Goal: Check status: Check status

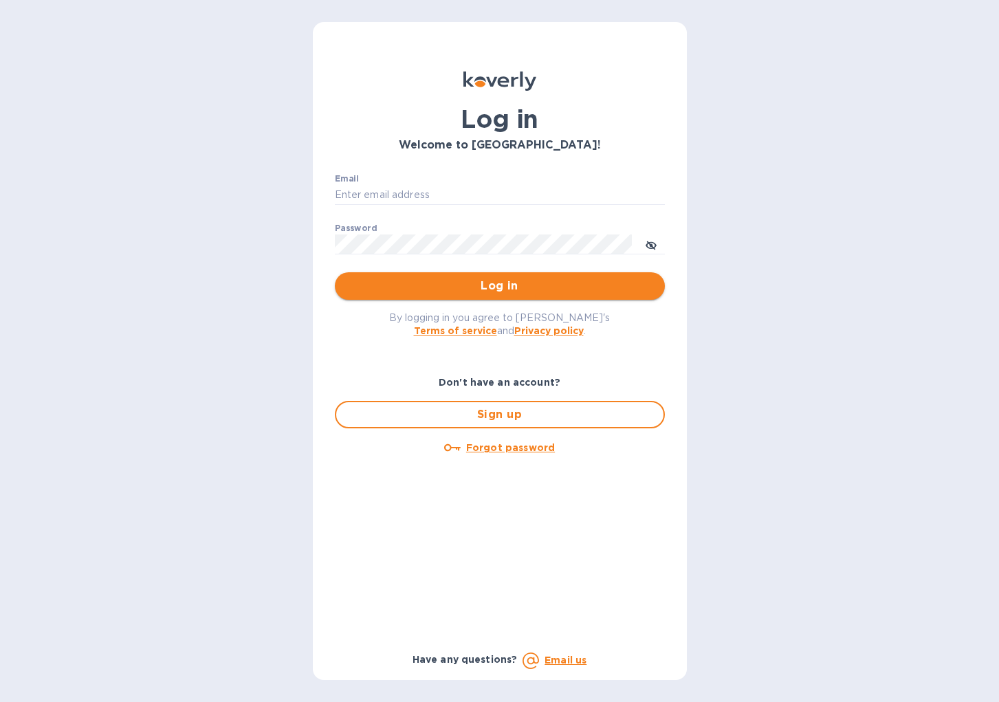
type input "[EMAIL_ADDRESS][DOMAIN_NAME]"
click at [458, 294] on span "Log in" at bounding box center [500, 286] width 308 height 16
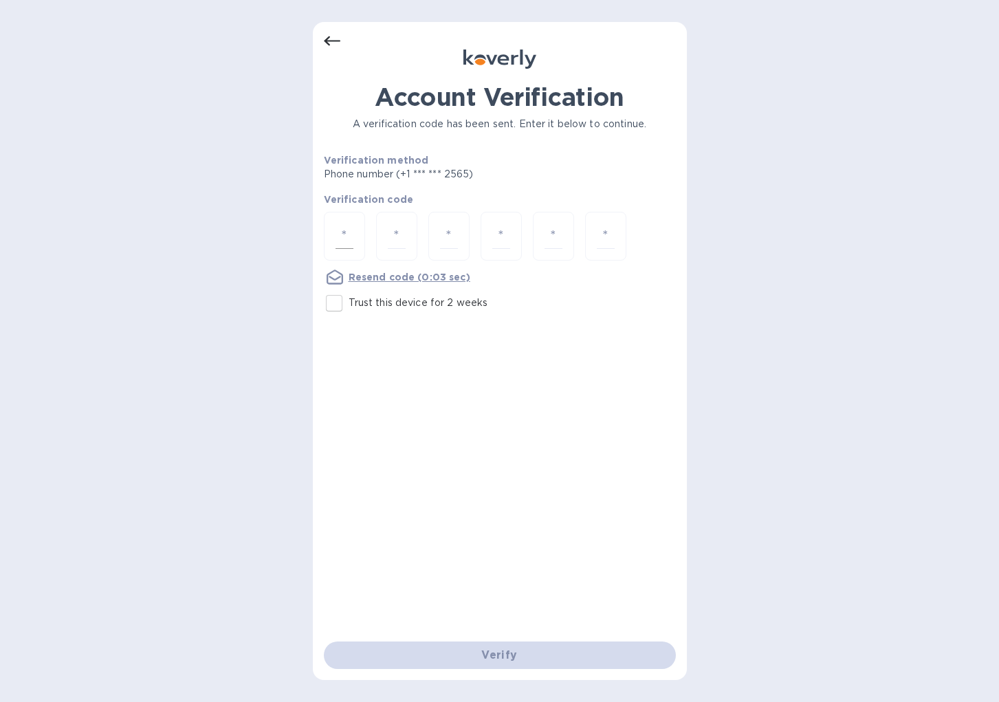
click at [346, 231] on input "number" at bounding box center [344, 235] width 18 height 25
type input "4"
type input "2"
type input "1"
type input "8"
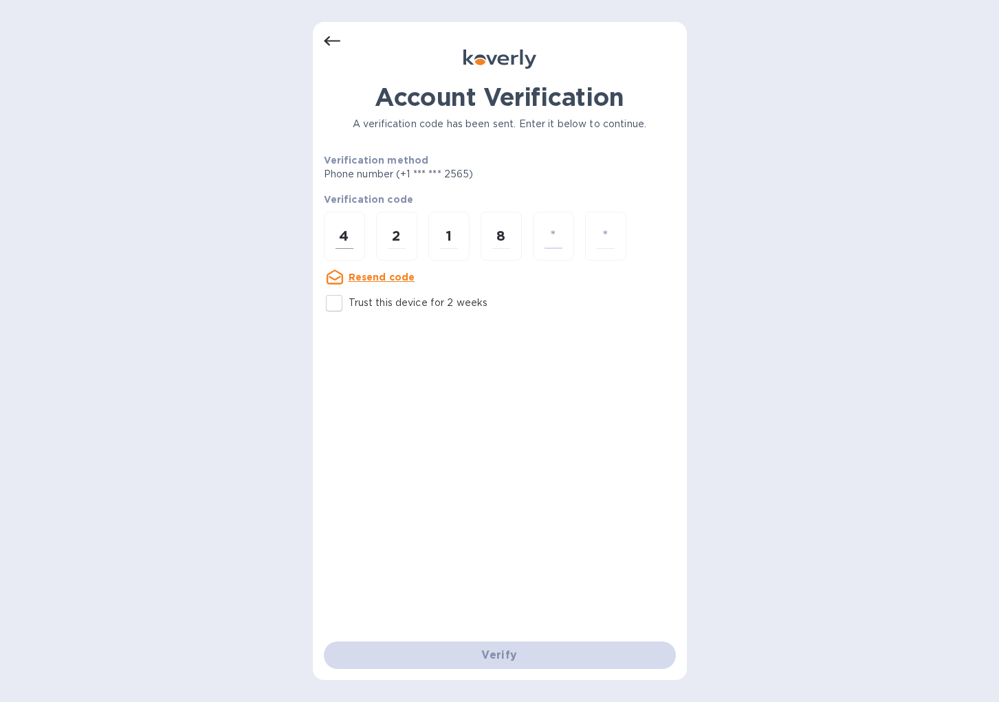
type input "9"
type input "1"
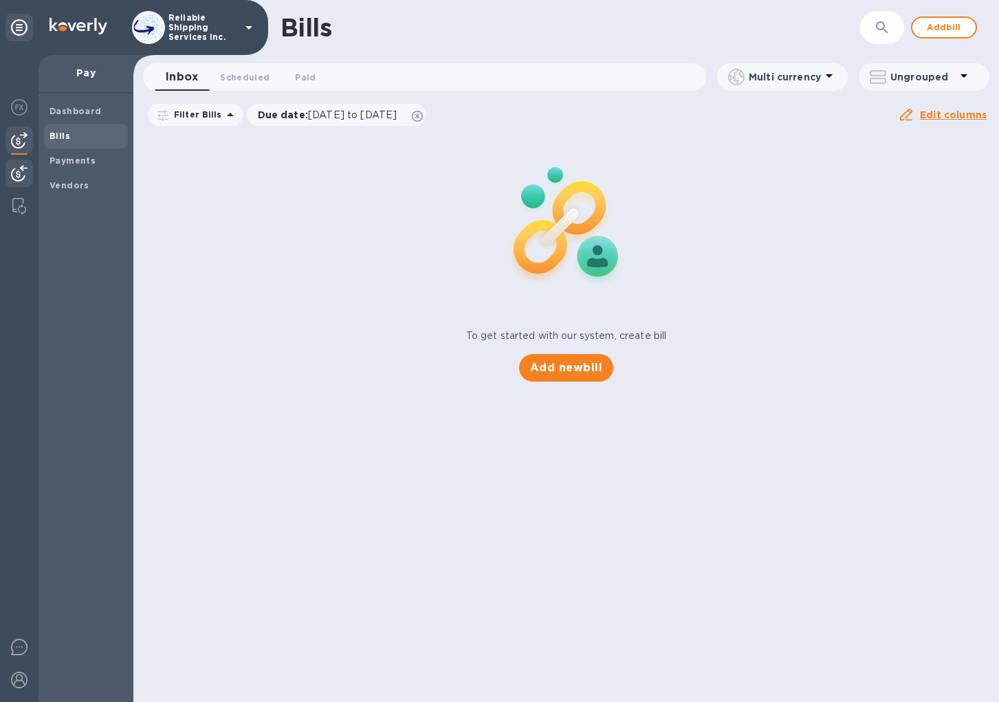
click at [16, 173] on img at bounding box center [19, 173] width 16 height 16
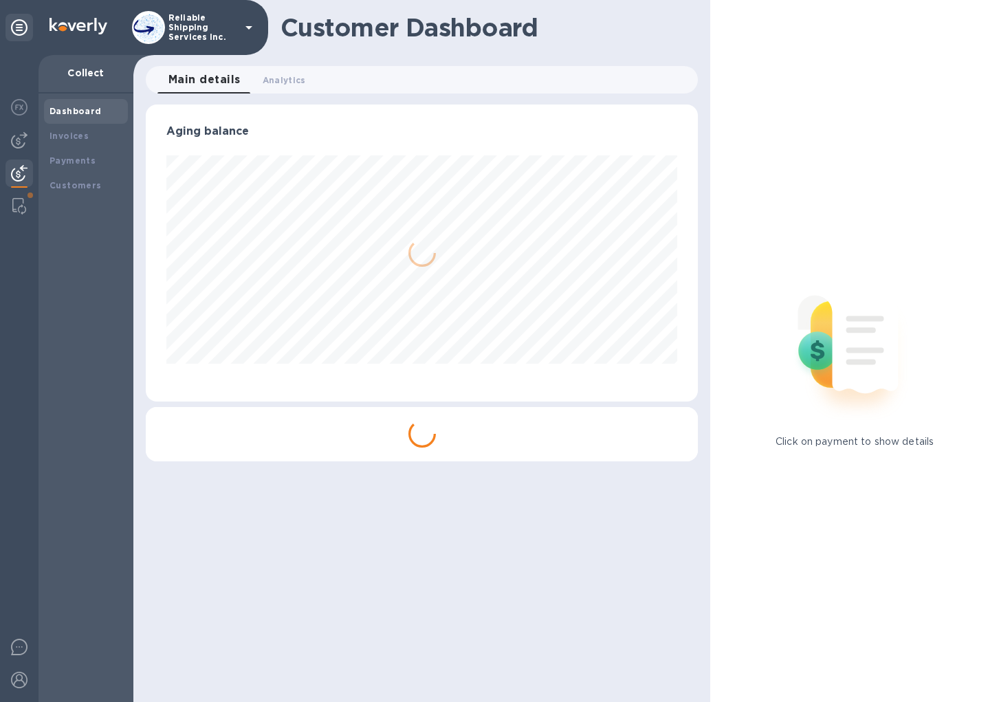
scroll to position [297, 553]
click at [66, 162] on b "Payments" at bounding box center [72, 160] width 46 height 10
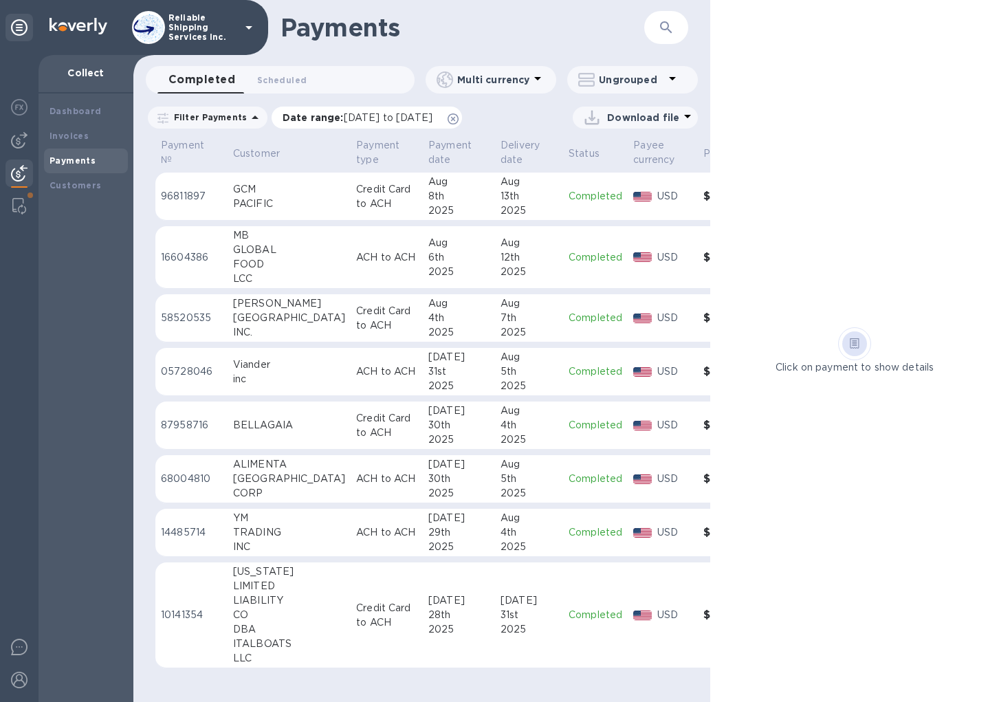
click at [458, 119] on icon at bounding box center [452, 118] width 11 height 11
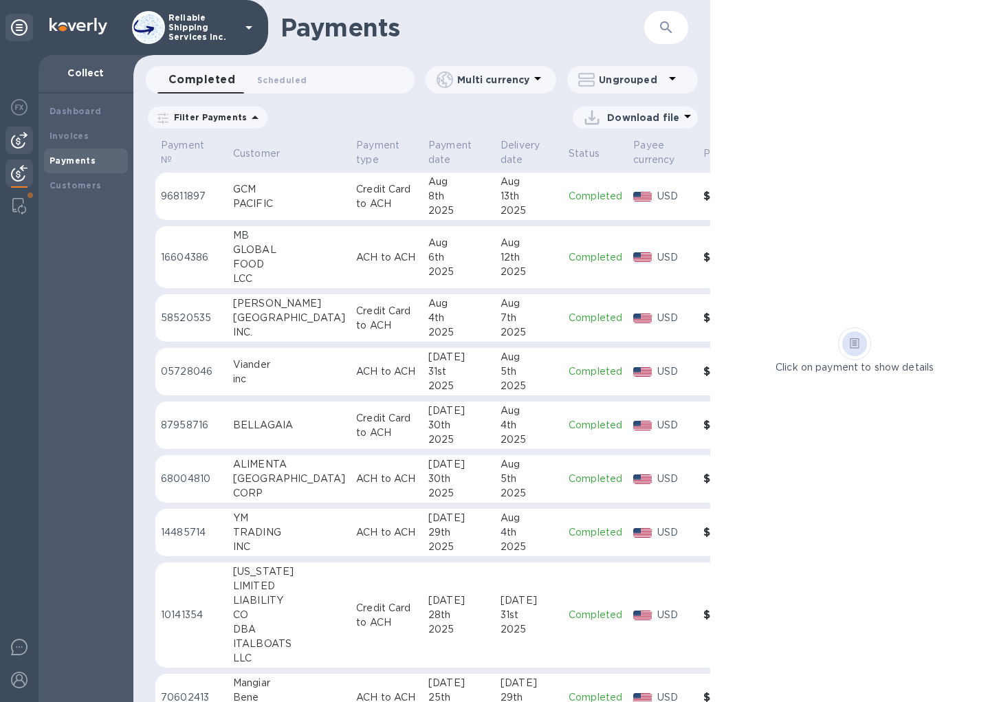
click at [16, 144] on img at bounding box center [19, 140] width 16 height 16
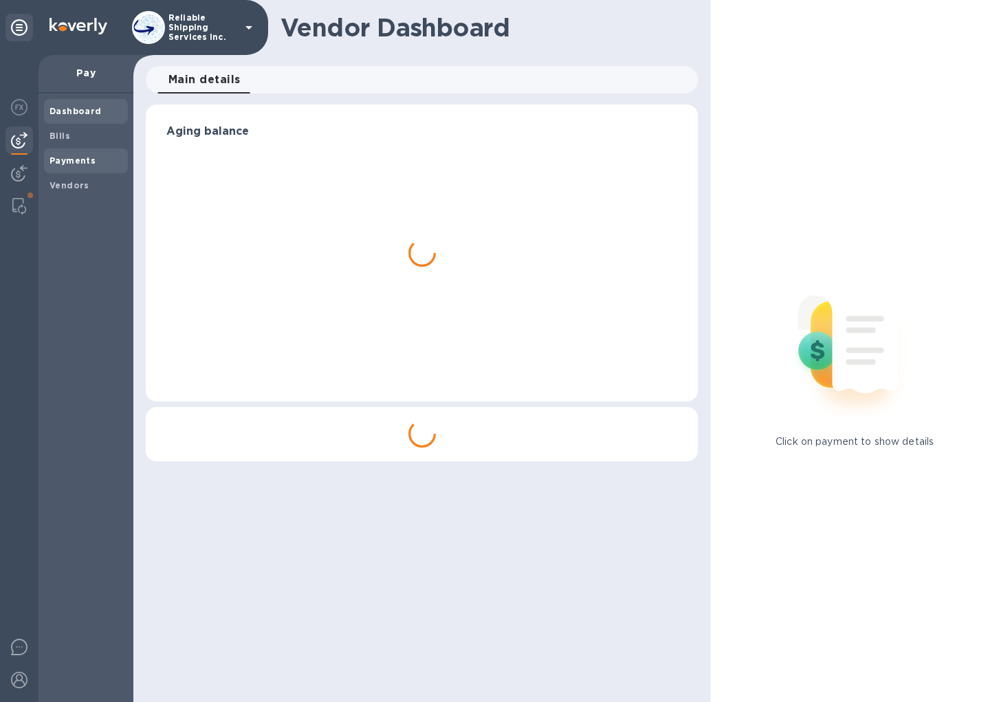
click at [61, 156] on b "Payments" at bounding box center [72, 160] width 46 height 10
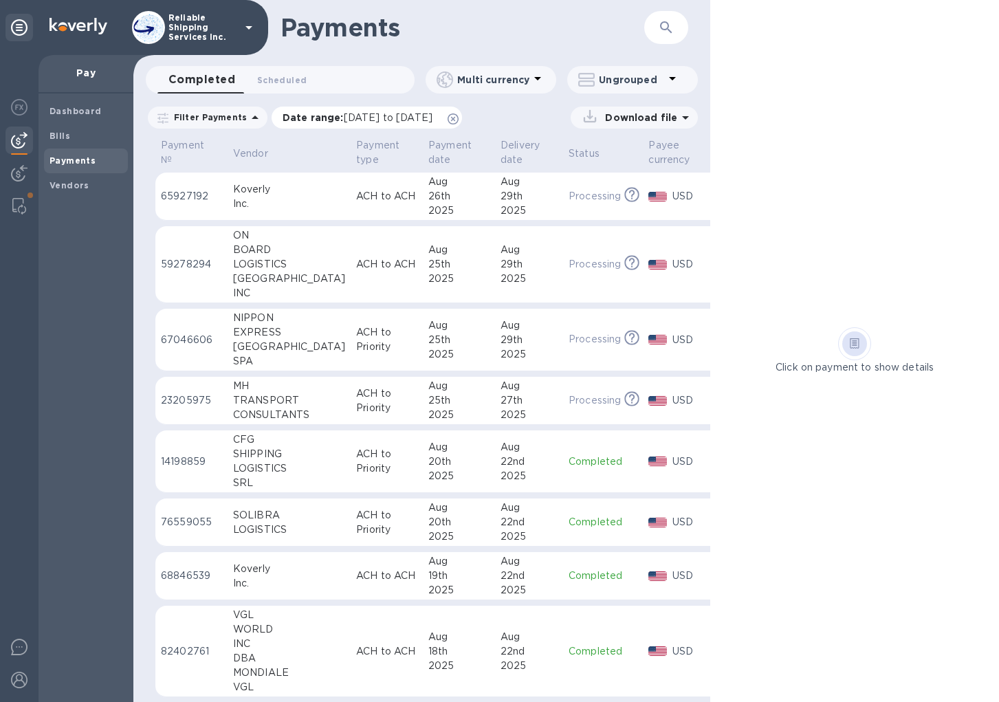
click at [458, 118] on icon at bounding box center [452, 118] width 11 height 11
click at [573, 35] on h1 "Payments" at bounding box center [443, 27] width 326 height 29
click at [437, 192] on div "26th" at bounding box center [458, 196] width 61 height 14
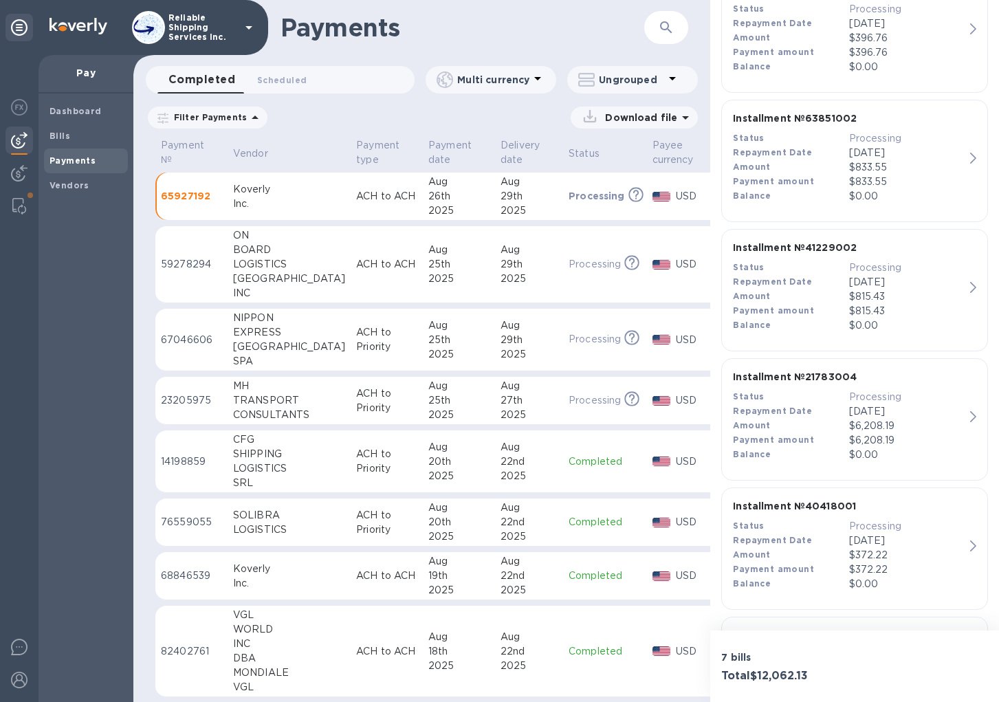
scroll to position [618, 0]
